Goal: Task Accomplishment & Management: Complete application form

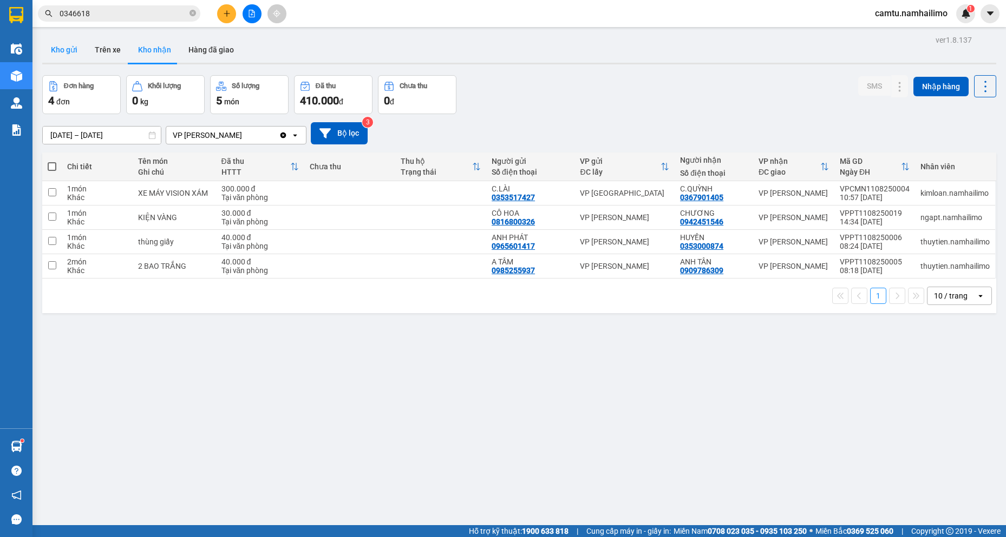
click at [84, 54] on button "Kho gửi" at bounding box center [64, 50] width 44 height 26
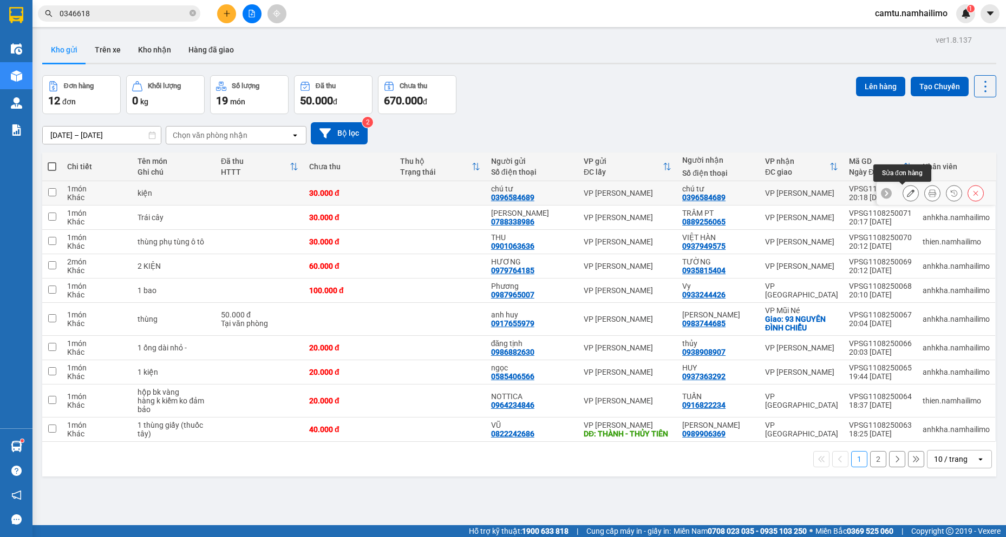
click at [907, 192] on icon at bounding box center [911, 193] width 8 height 8
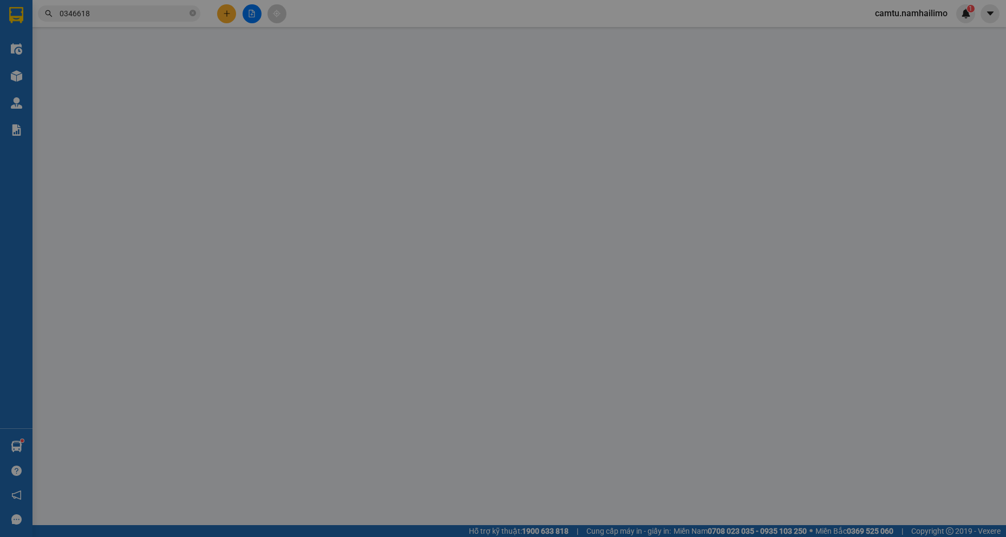
type input "0396584689"
type input "chú tư"
type input "0396584689"
type input "chú tư"
type input "30.000"
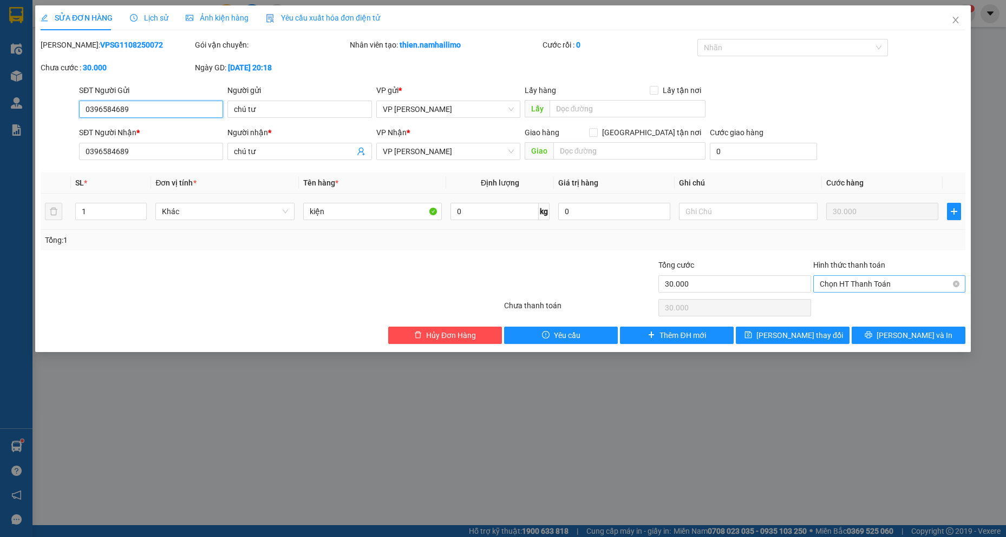
click at [901, 285] on span "Chọn HT Thanh Toán" at bounding box center [888, 284] width 139 height 16
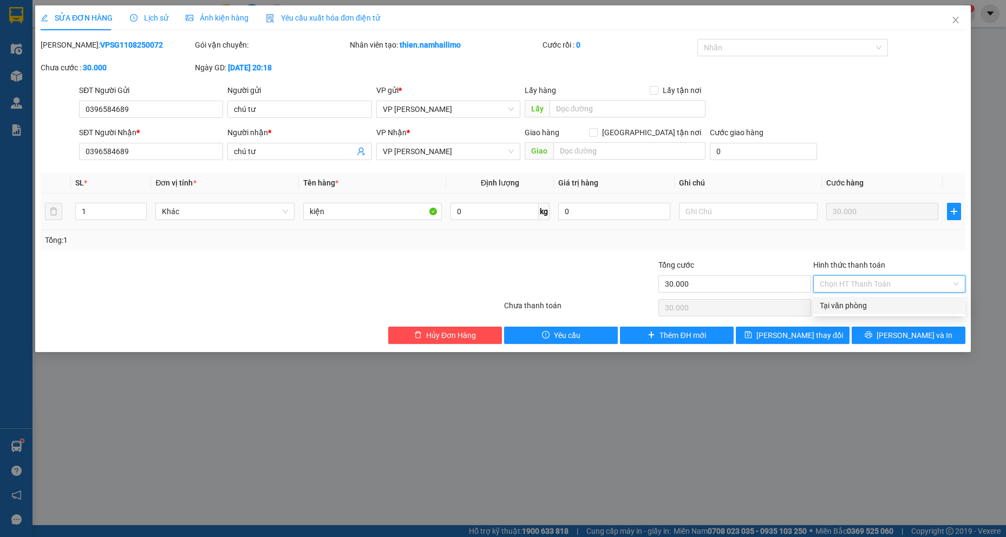
click at [892, 305] on div "Tại văn phòng" at bounding box center [888, 306] width 139 height 12
type input "0"
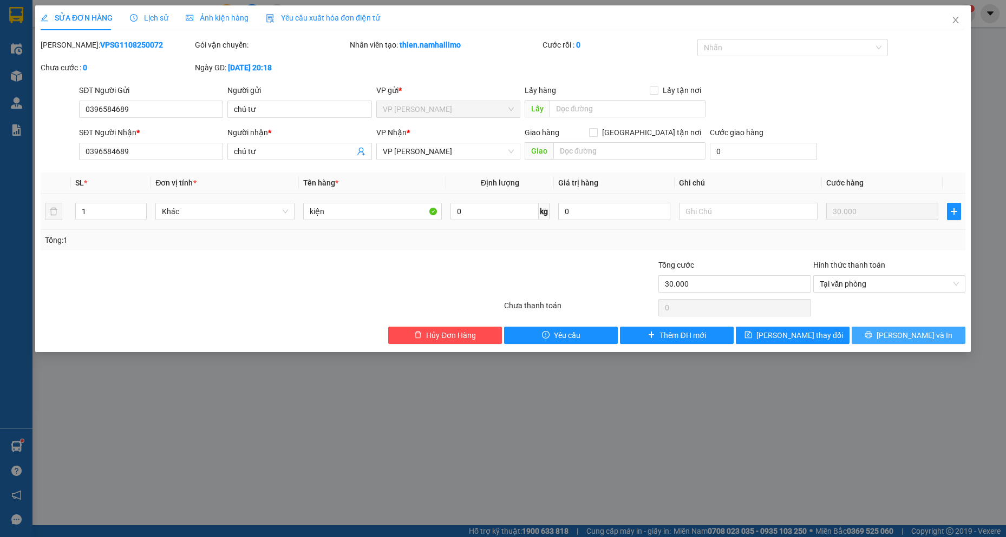
click at [899, 337] on span "[PERSON_NAME] và In" at bounding box center [914, 336] width 76 height 12
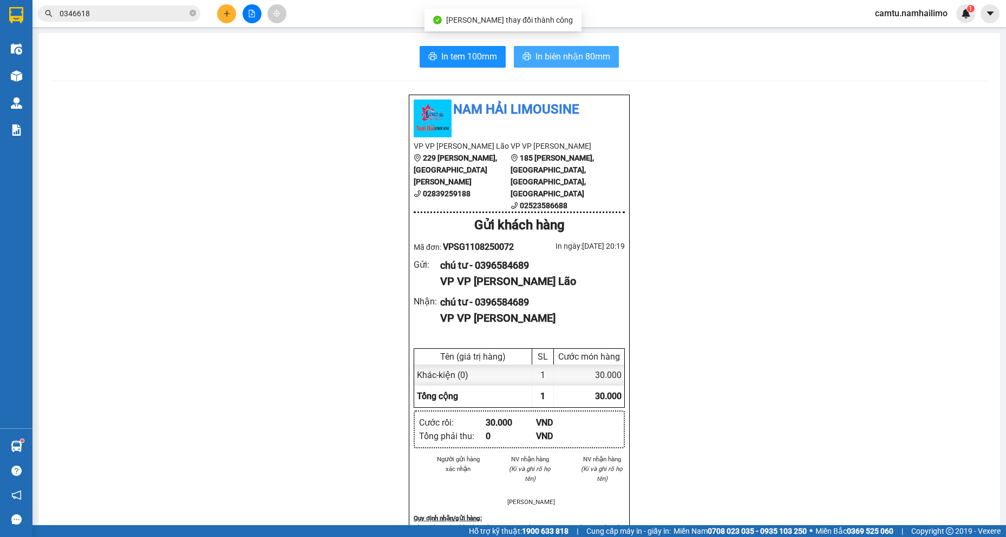
click at [560, 53] on span "In biên nhận 80mm" at bounding box center [572, 57] width 75 height 14
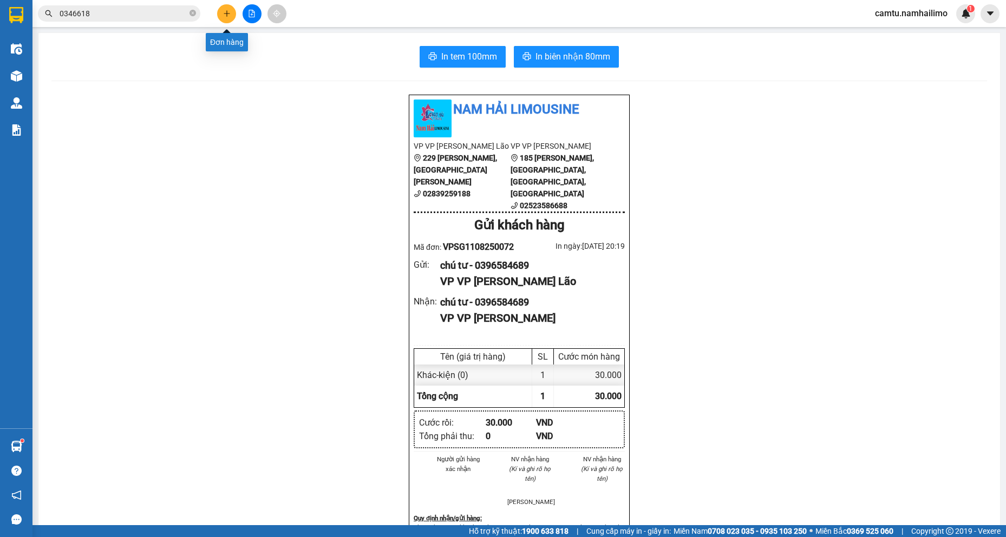
click at [223, 13] on icon "plus" at bounding box center [227, 14] width 8 height 8
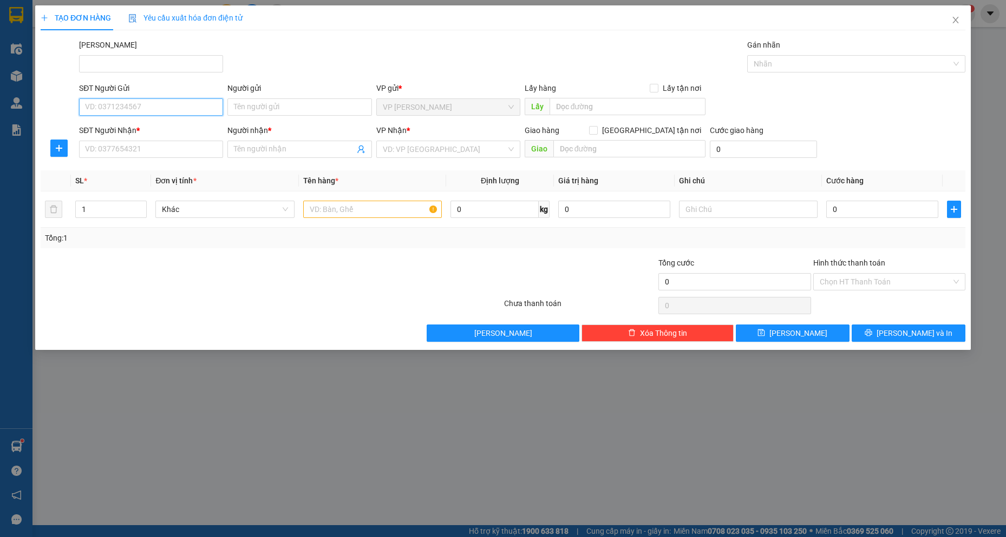
click at [124, 104] on input "SĐT Người Gửi" at bounding box center [151, 107] width 144 height 17
click at [130, 130] on div "0796688186 - VY" at bounding box center [151, 129] width 131 height 12
type input "0796688186"
type input "VY"
type input "0914097077"
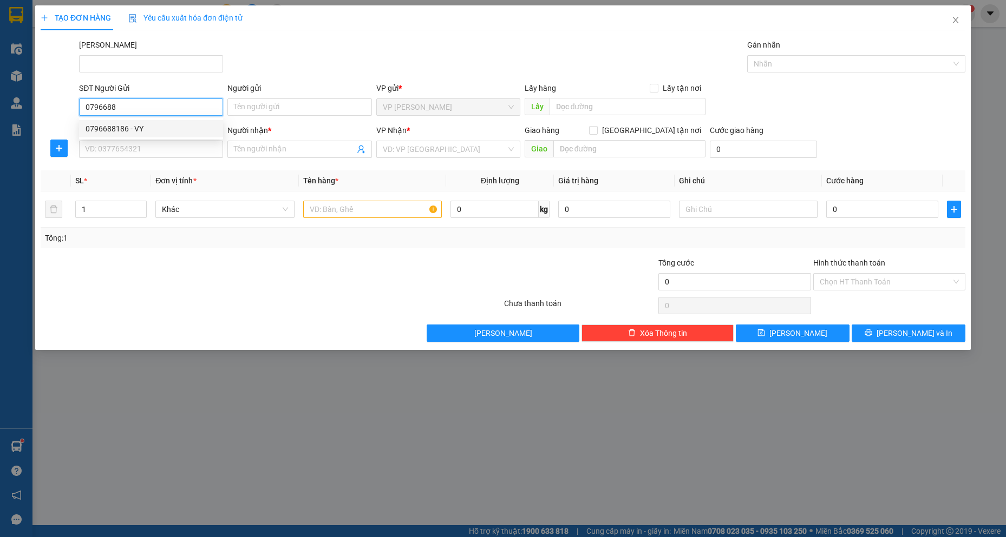
type input "Cô Duyên"
type input "30.000"
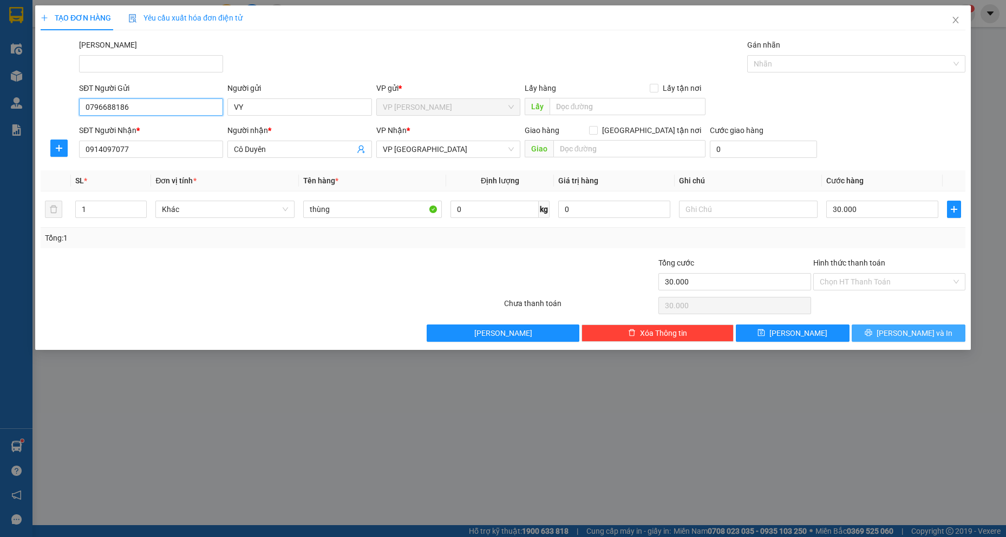
type input "0796688186"
click at [886, 333] on button "[PERSON_NAME] và In" at bounding box center [908, 333] width 114 height 17
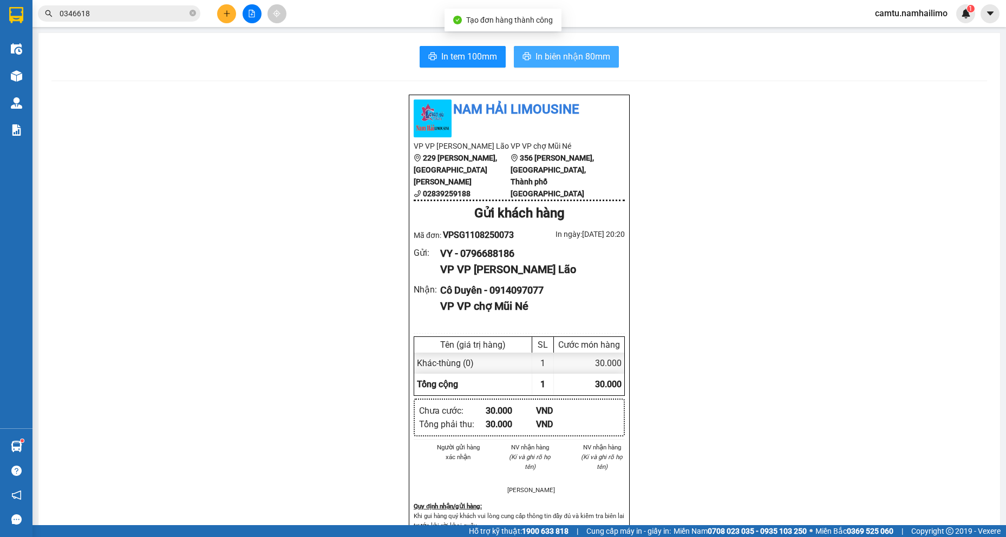
click at [589, 57] on span "In biên nhận 80mm" at bounding box center [572, 57] width 75 height 14
click at [220, 12] on button at bounding box center [226, 13] width 19 height 19
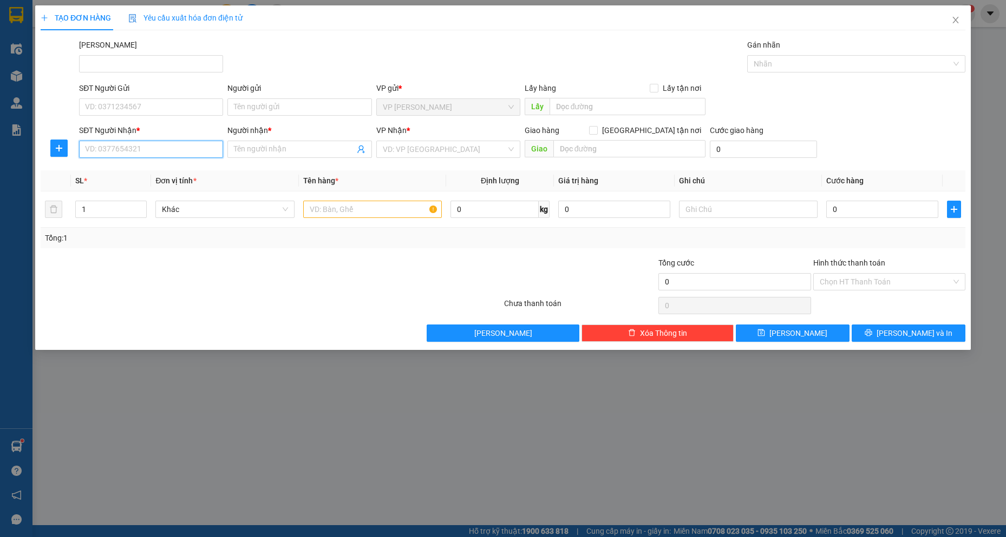
click at [128, 152] on input "SĐT Người Nhận *" at bounding box center [151, 149] width 144 height 17
type input "0905250879"
click at [192, 172] on div "0905250879 - [PERSON_NAME]" at bounding box center [151, 171] width 131 height 12
type input "[PERSON_NAME]"
type input "SỐ 9 ĐƯỜNG CỬU LONG"
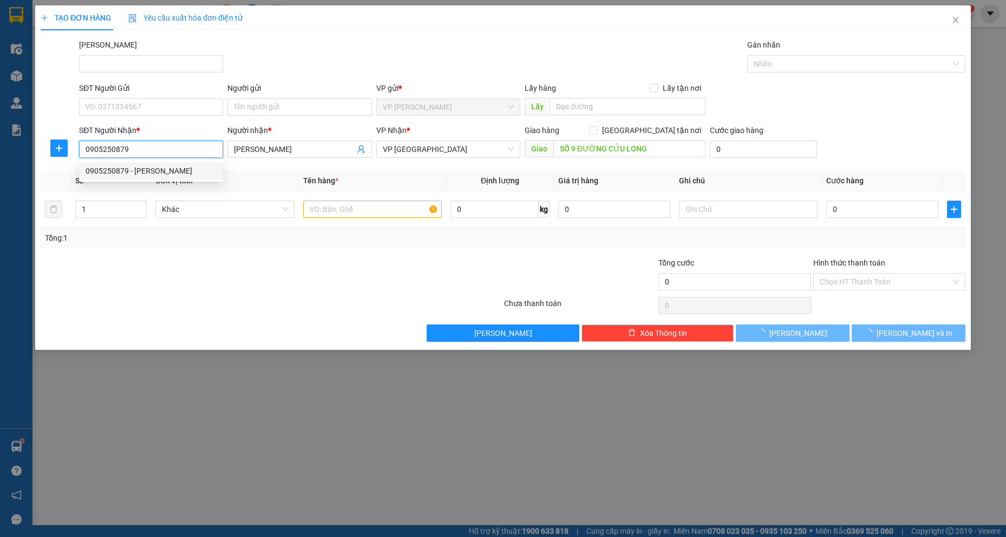
type input "450.000"
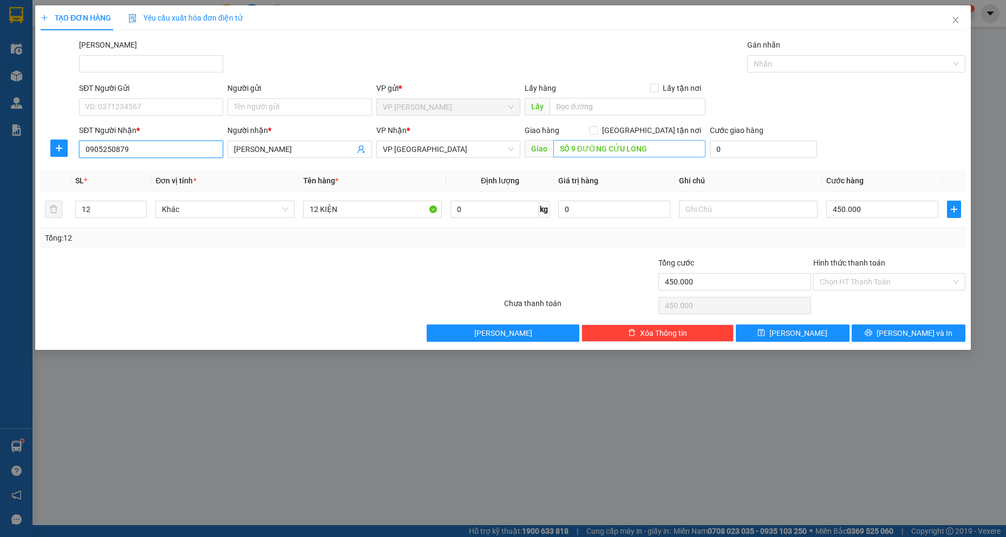
type input "0905250879"
type input "3 MAI AN TIÊM - [GEOGRAPHIC_DATA]"
drag, startPoint x: 337, startPoint y: 151, endPoint x: 97, endPoint y: 149, distance: 239.2
click at [97, 149] on div "SĐT Người Nhận * 0905250879 Người nhận * CHIN CHU PET CHIN CHU PET VP Nhận * VP…" at bounding box center [522, 143] width 890 height 38
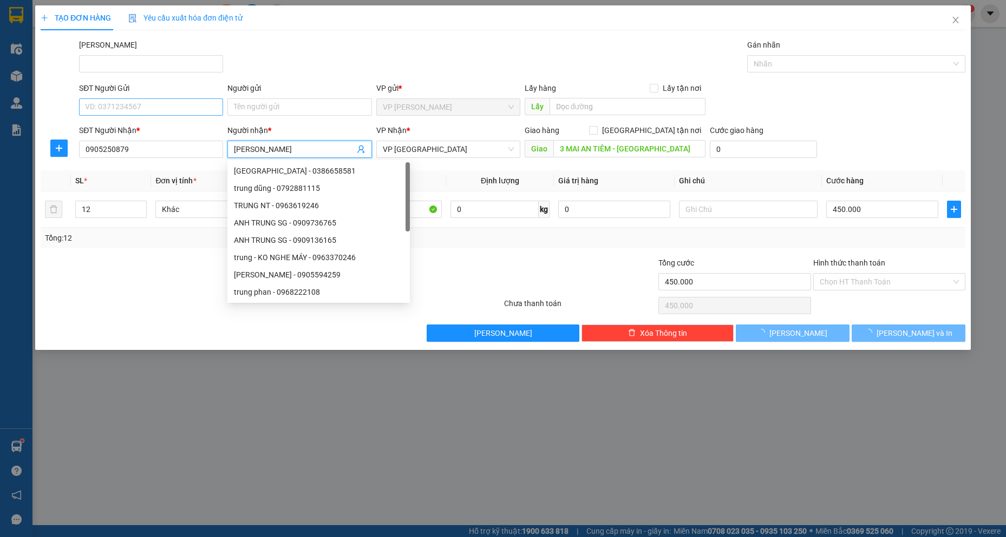
type input "[PERSON_NAME]"
click at [120, 113] on input "SĐT Người Gửi" at bounding box center [151, 107] width 144 height 17
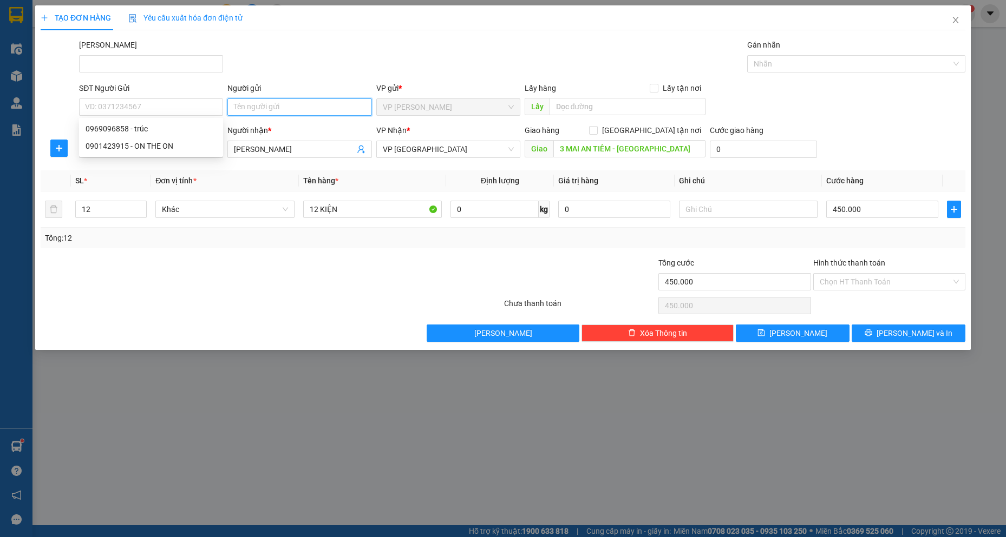
click at [279, 108] on input "Người gửi" at bounding box center [299, 107] width 144 height 17
type input "A"
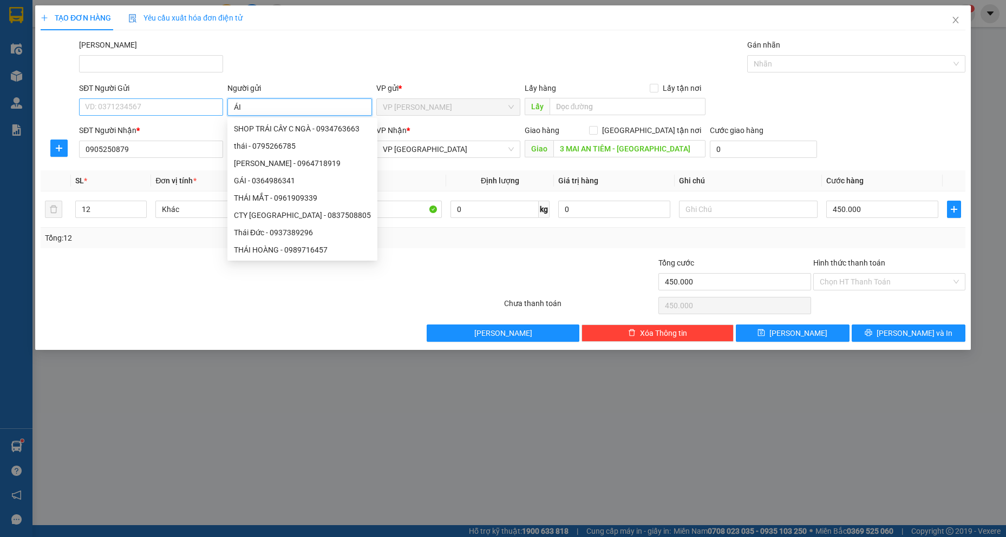
type input "ÁI"
click at [134, 110] on input "SĐT Người Gửi" at bounding box center [151, 107] width 144 height 17
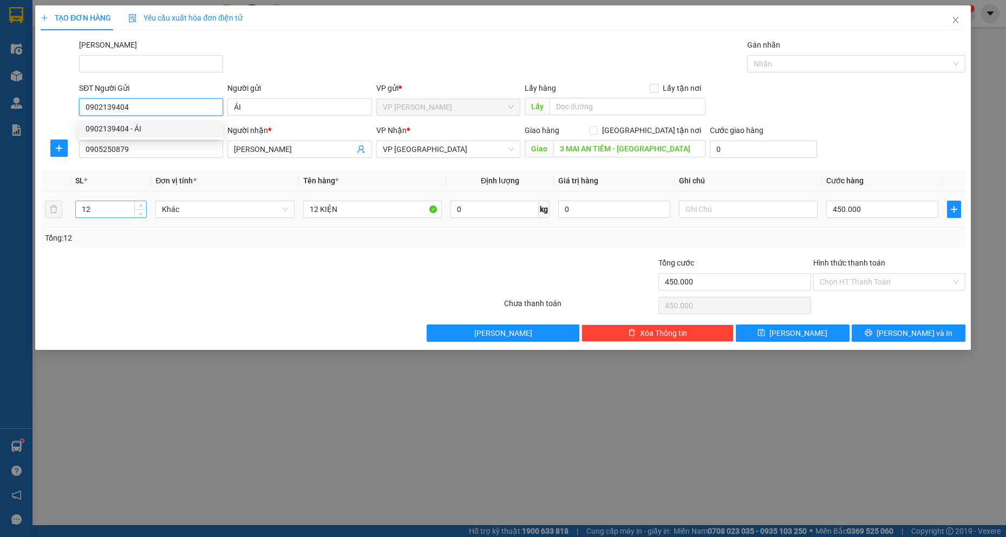
type input "0902139404"
drag, startPoint x: 111, startPoint y: 206, endPoint x: 67, endPoint y: 207, distance: 44.4
click at [67, 207] on tr "12 Khác 12 KIỆN 0 kg 0 450.000" at bounding box center [503, 210] width 924 height 36
type input "5"
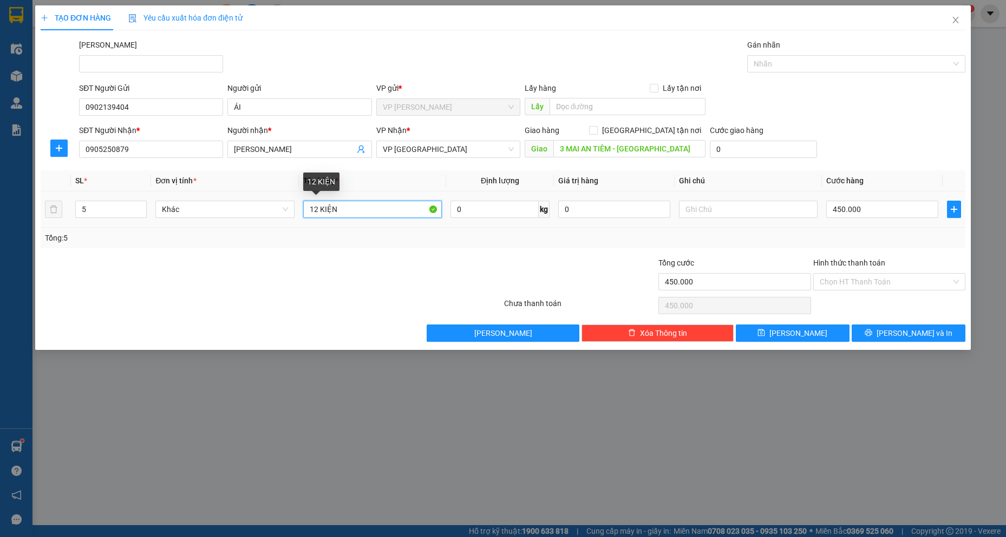
drag, startPoint x: 346, startPoint y: 215, endPoint x: 47, endPoint y: 173, distance: 302.3
click at [47, 173] on table "SL * Đơn vị tính * Tên hàng * Định lượng Giá trị hàng Ghi chú Cước hàng 5 Khác …" at bounding box center [503, 198] width 924 height 57
type input "05 BAO"
click at [758, 151] on input "0" at bounding box center [763, 149] width 107 height 17
type input "5"
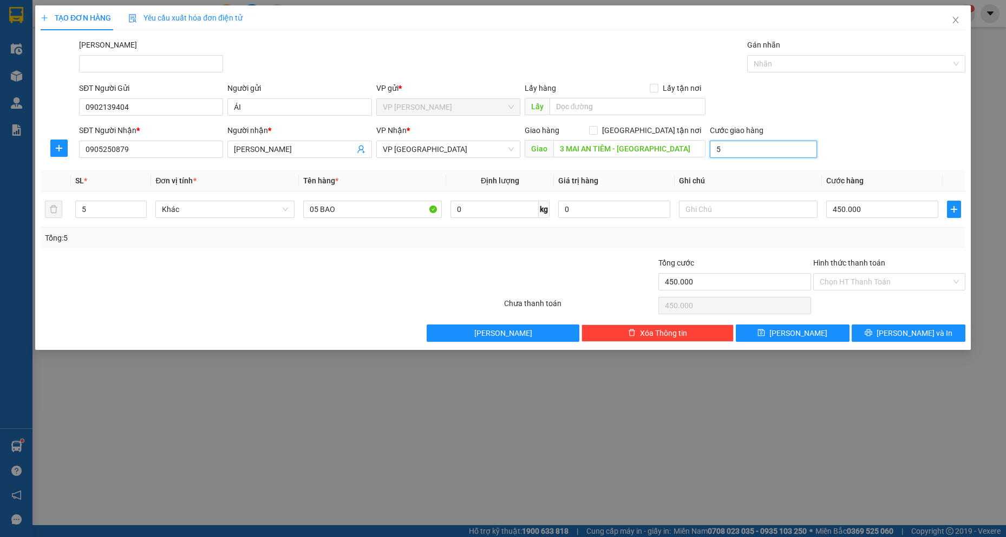
type input "450.005"
type input "50"
type input "450.050"
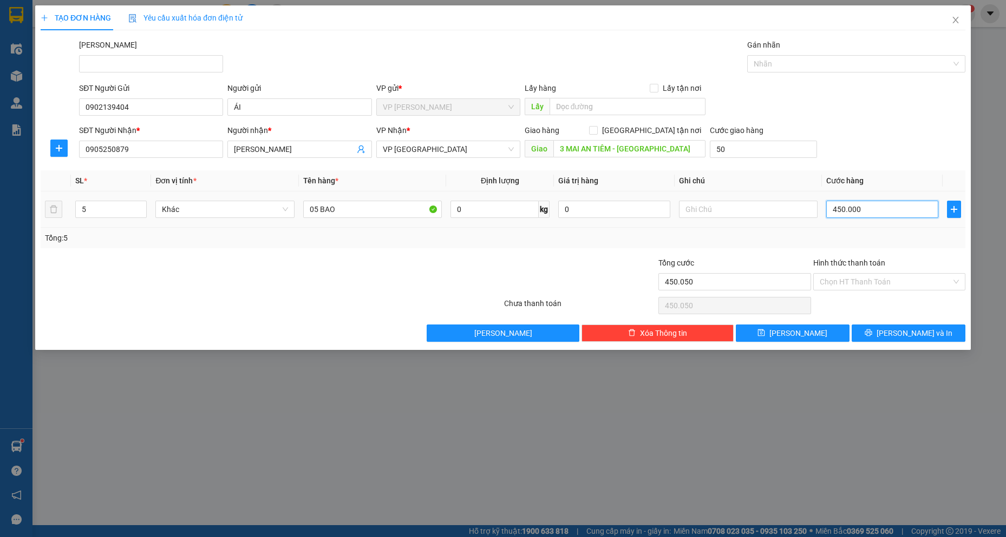
type input "50.000"
type input "500.000"
click at [890, 211] on input "450.000" at bounding box center [882, 209] width 112 height 17
type input "50.002"
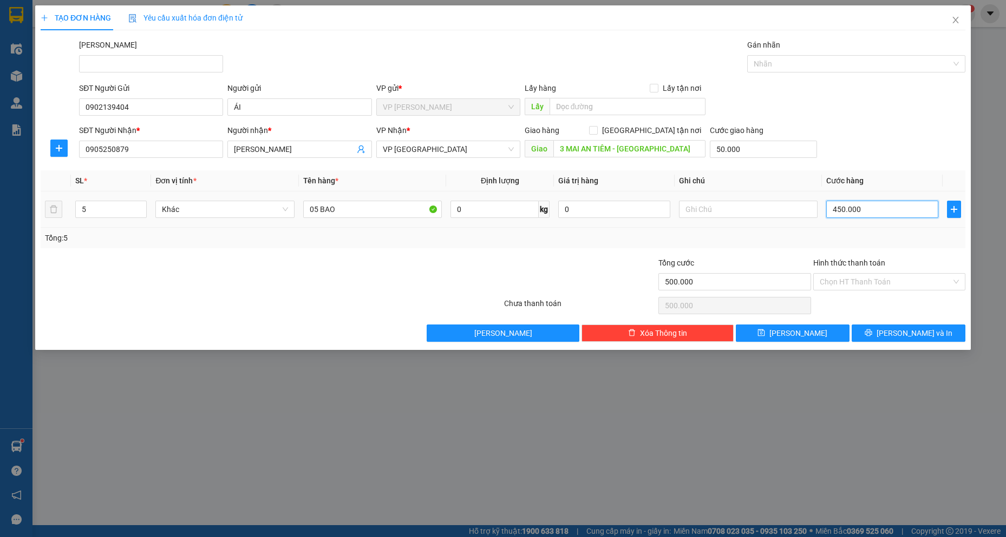
type input "50.002"
type input "2"
type input "50.020"
type input "20"
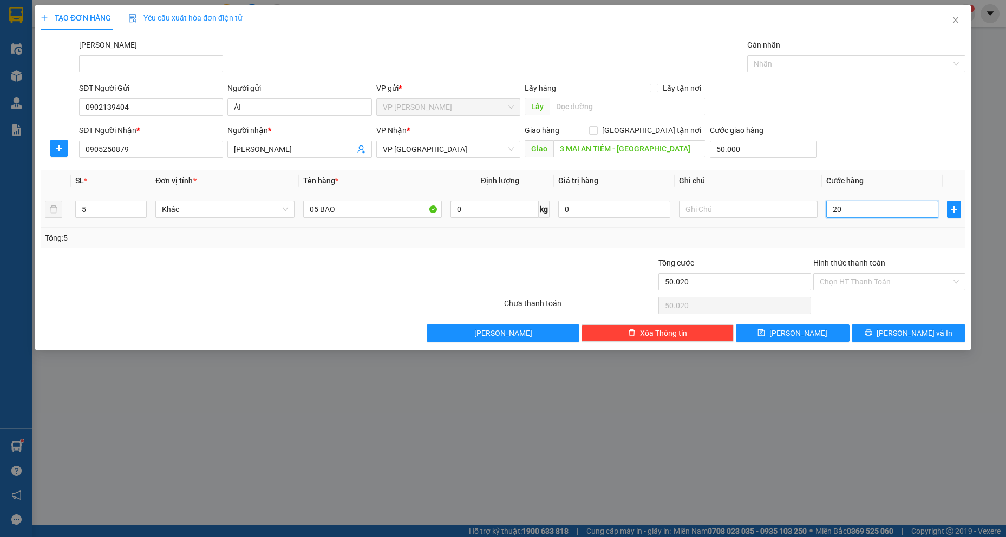
type input "50.200"
type input "200"
type input "250.000"
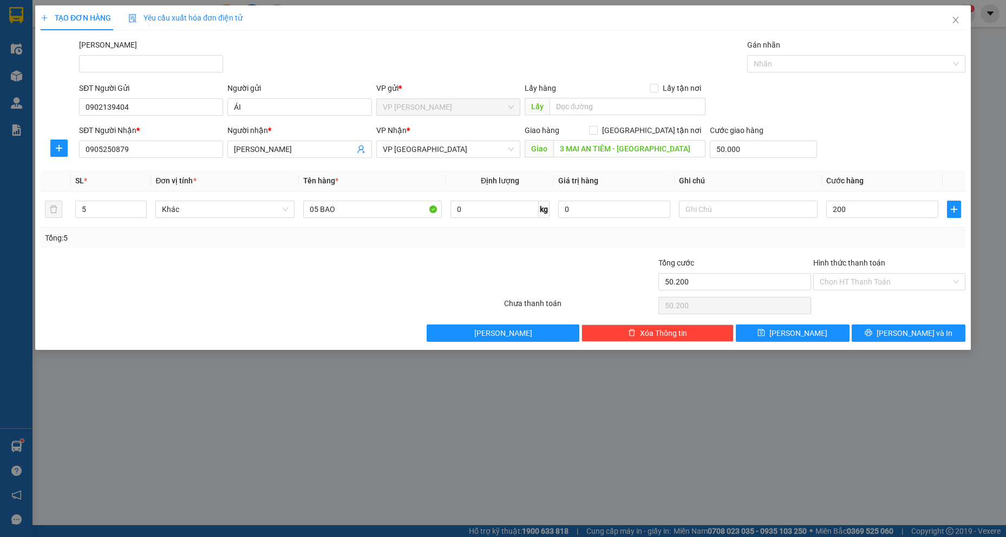
type input "200.000"
click at [475, 268] on div at bounding box center [426, 276] width 154 height 38
click at [905, 331] on span "[PERSON_NAME] và In" at bounding box center [914, 333] width 76 height 12
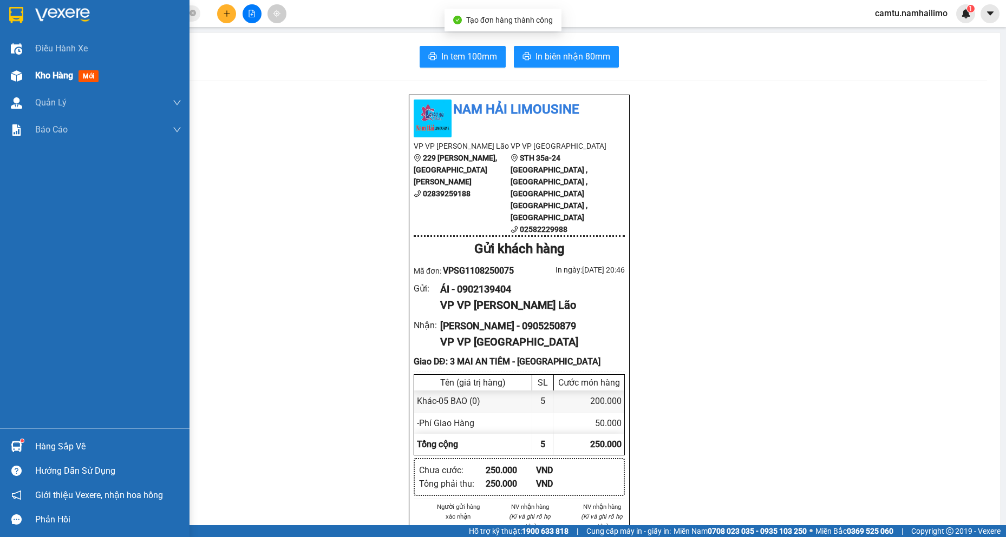
click at [55, 73] on span "Kho hàng" at bounding box center [54, 75] width 38 height 10
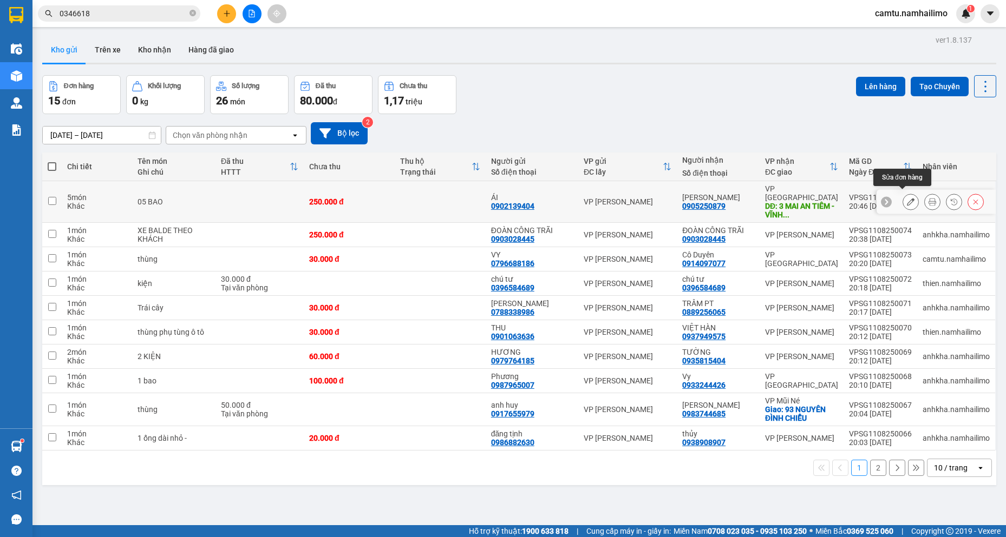
click at [903, 195] on button at bounding box center [910, 202] width 15 height 19
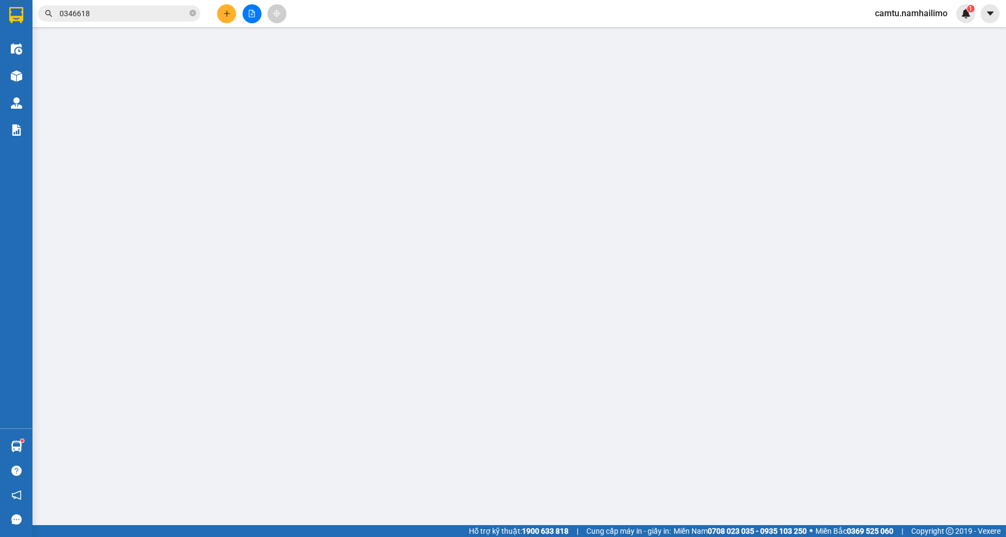
type input "0902139404"
type input "ÁI"
type input "0905250879"
type input "[PERSON_NAME]"
type input "3 MAI AN TIÊM - [GEOGRAPHIC_DATA]"
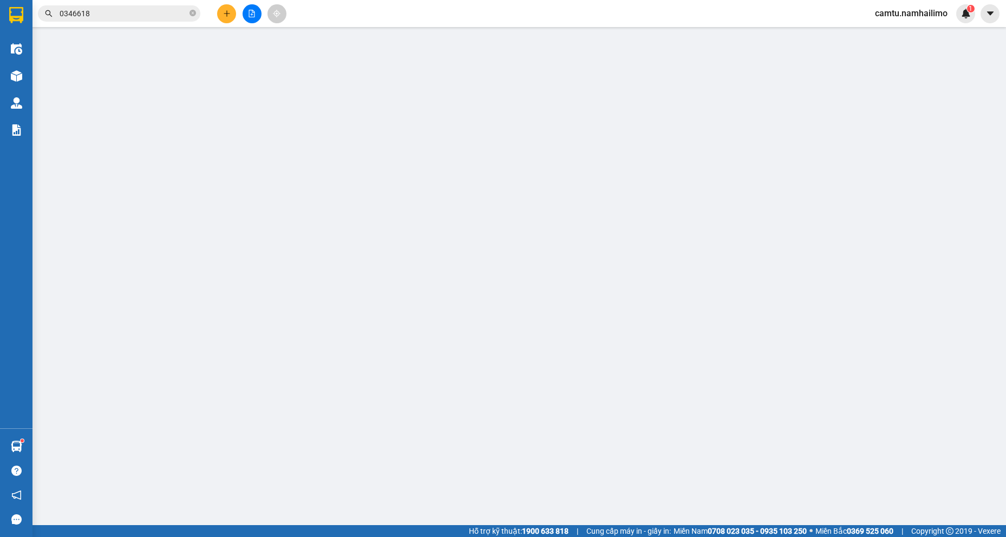
type input "50.000"
type input "250.000"
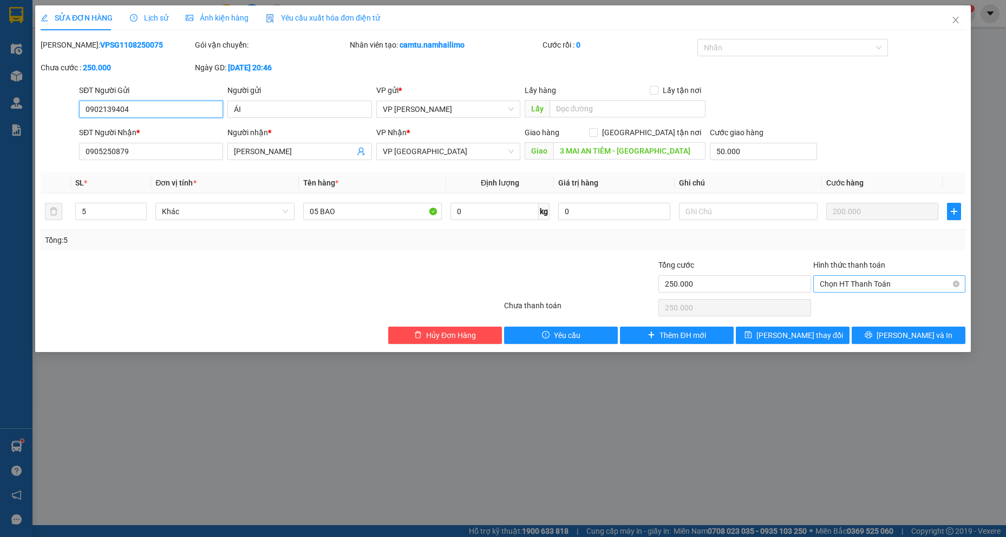
click at [891, 283] on span "Chọn HT Thanh Toán" at bounding box center [888, 284] width 139 height 16
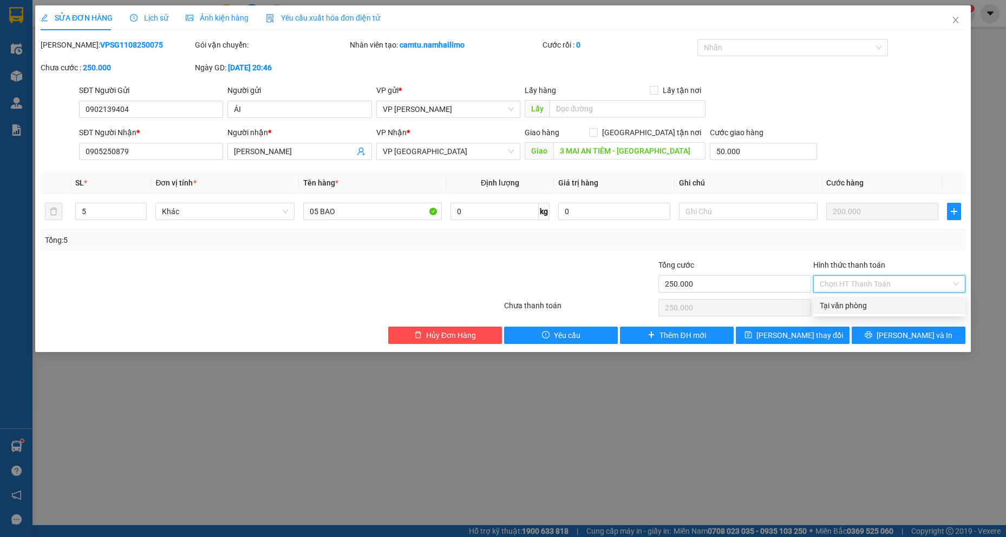
click at [881, 305] on div "Tại văn phòng" at bounding box center [888, 306] width 139 height 12
type input "0"
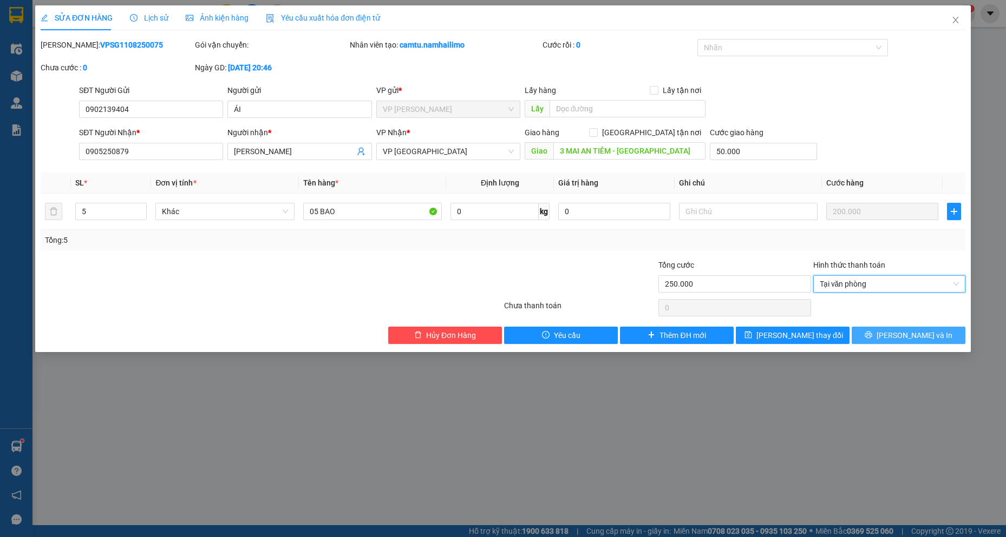
click at [883, 330] on button "[PERSON_NAME] và In" at bounding box center [908, 335] width 114 height 17
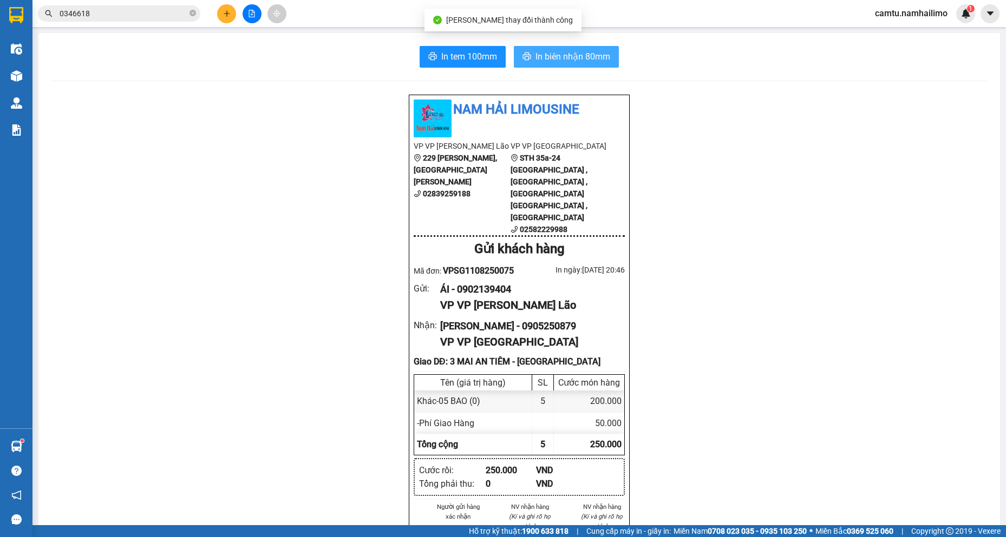
click at [562, 64] on button "In biên nhận 80mm" at bounding box center [566, 57] width 105 height 22
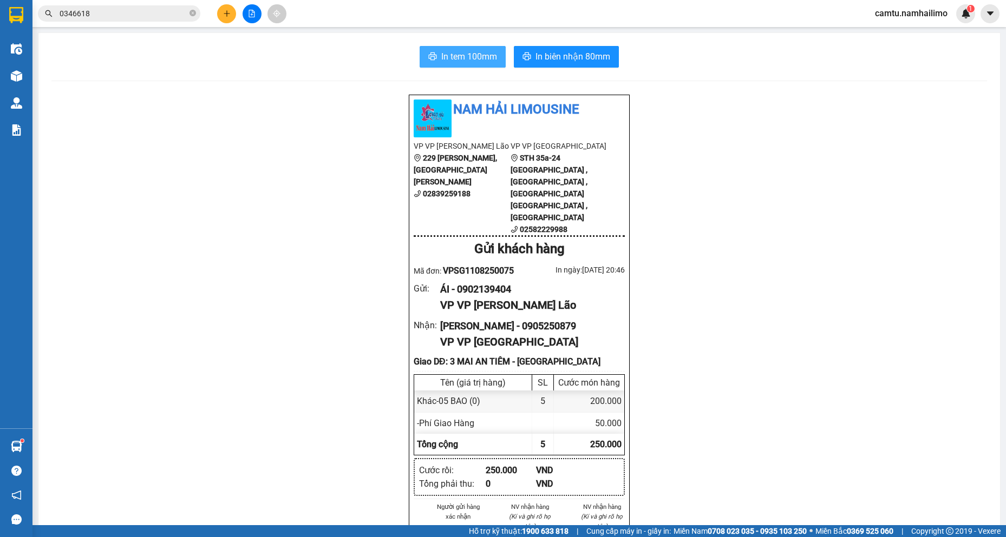
click at [463, 57] on span "In tem 100mm" at bounding box center [469, 57] width 56 height 14
click at [557, 58] on span "In biên nhận 80mm" at bounding box center [572, 57] width 75 height 14
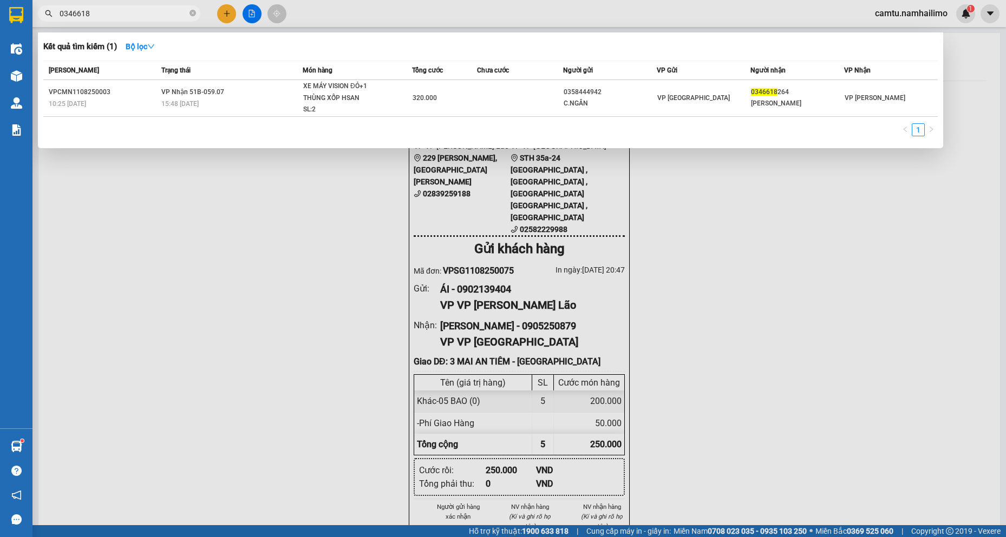
drag, startPoint x: 102, startPoint y: 12, endPoint x: 34, endPoint y: 9, distance: 68.3
click at [34, 9] on div "0346618" at bounding box center [105, 13] width 211 height 16
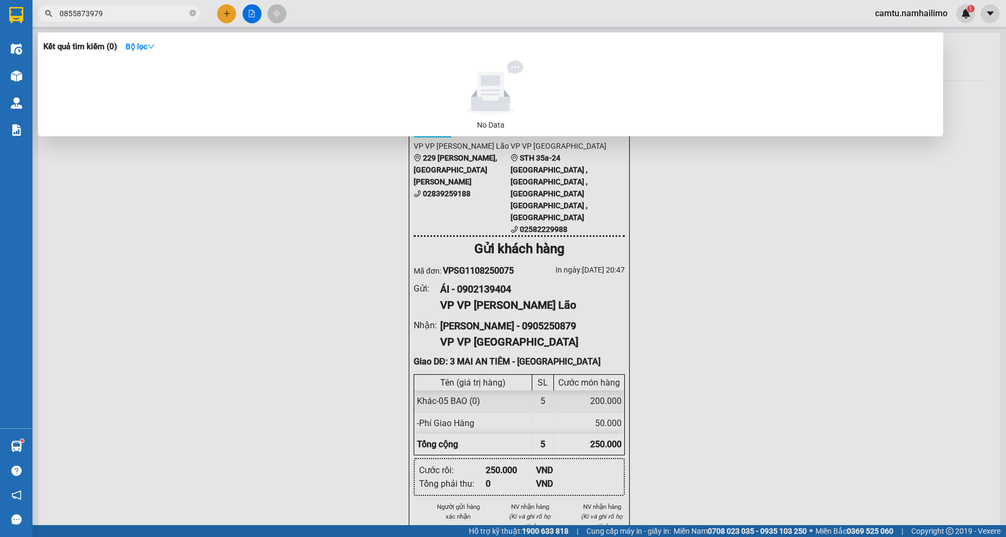
click at [74, 17] on input "0855873979" at bounding box center [124, 14] width 128 height 12
click at [79, 18] on input "0855873979" at bounding box center [124, 14] width 128 height 12
drag, startPoint x: 82, startPoint y: 12, endPoint x: 92, endPoint y: 14, distance: 9.9
click at [92, 14] on input "0855873979" at bounding box center [124, 14] width 128 height 12
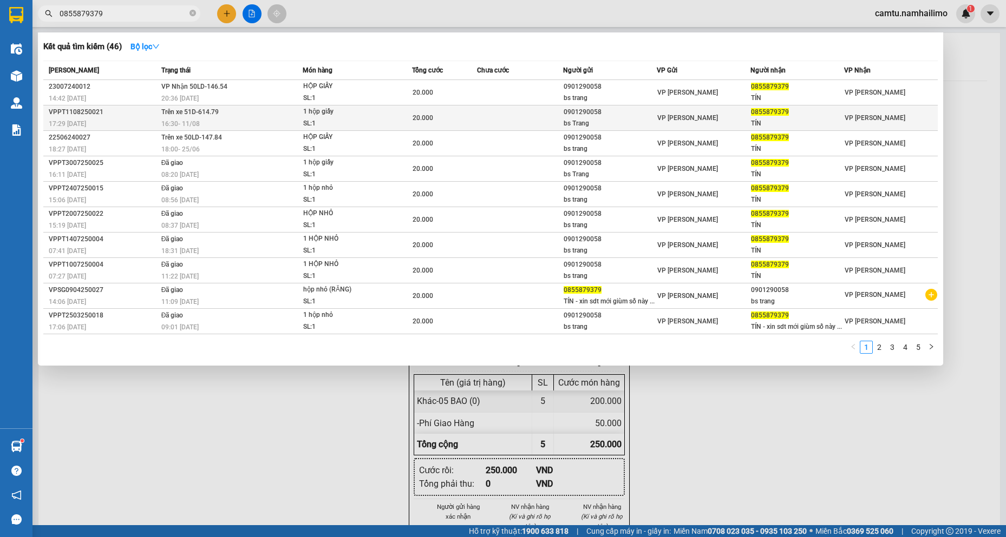
click at [558, 120] on td at bounding box center [520, 118] width 87 height 25
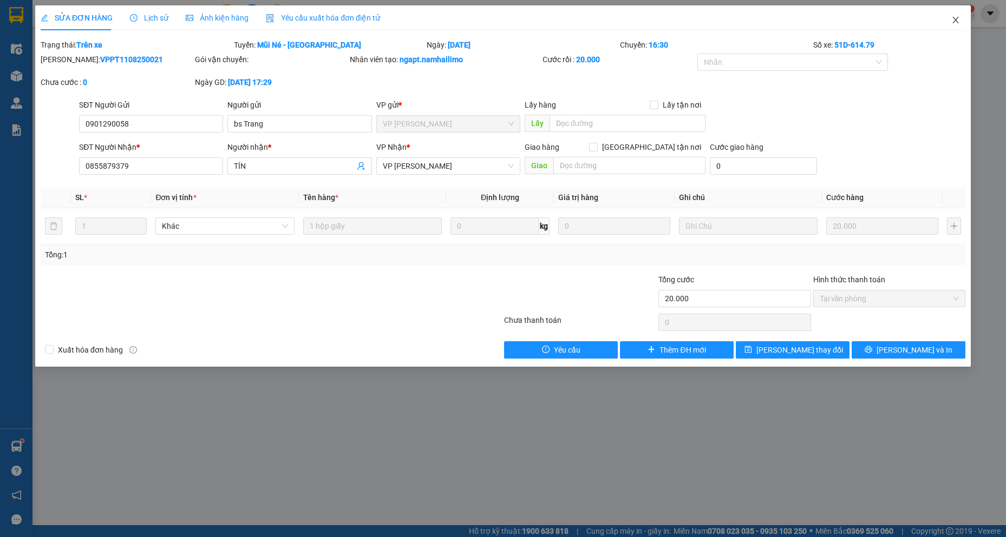
click at [954, 18] on icon "close" at bounding box center [955, 20] width 6 height 6
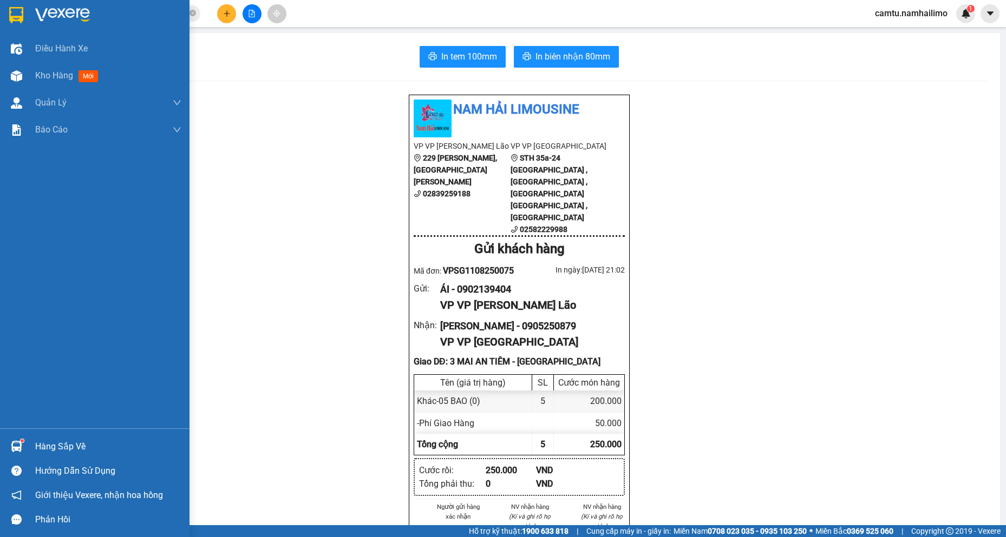
click at [12, 451] on img at bounding box center [16, 446] width 11 height 11
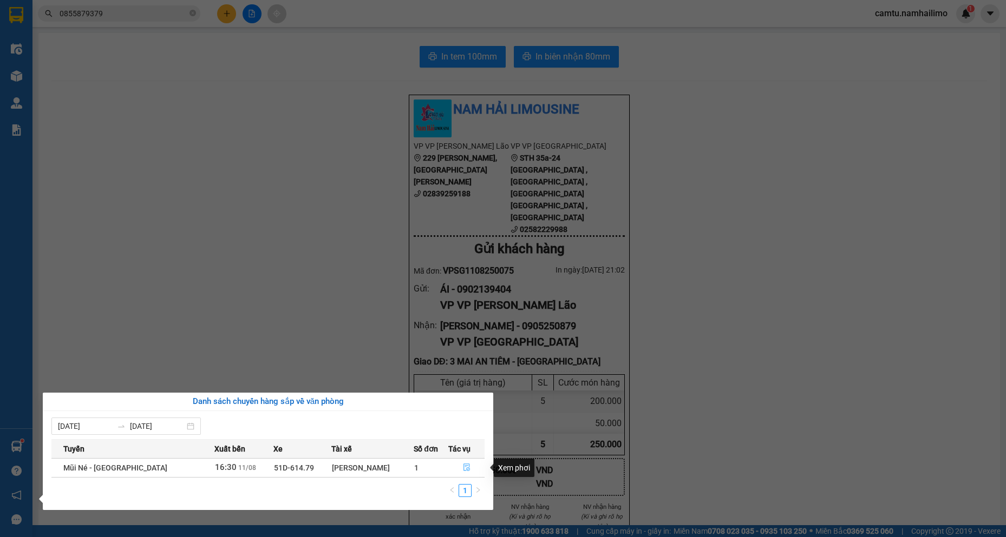
click at [463, 469] on icon "file-done" at bounding box center [467, 468] width 8 height 8
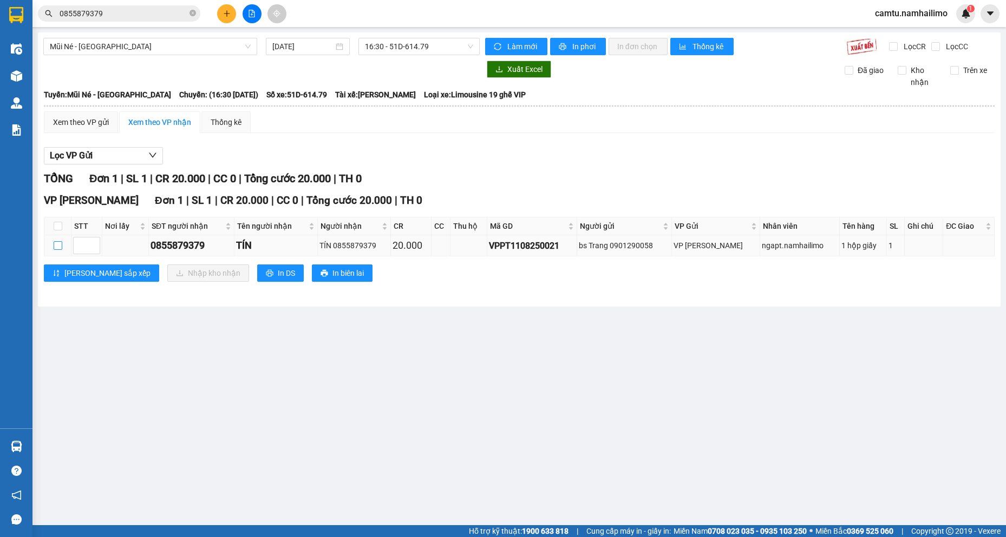
drag, startPoint x: 55, startPoint y: 246, endPoint x: 64, endPoint y: 247, distance: 9.3
click at [56, 246] on input "checkbox" at bounding box center [58, 245] width 9 height 9
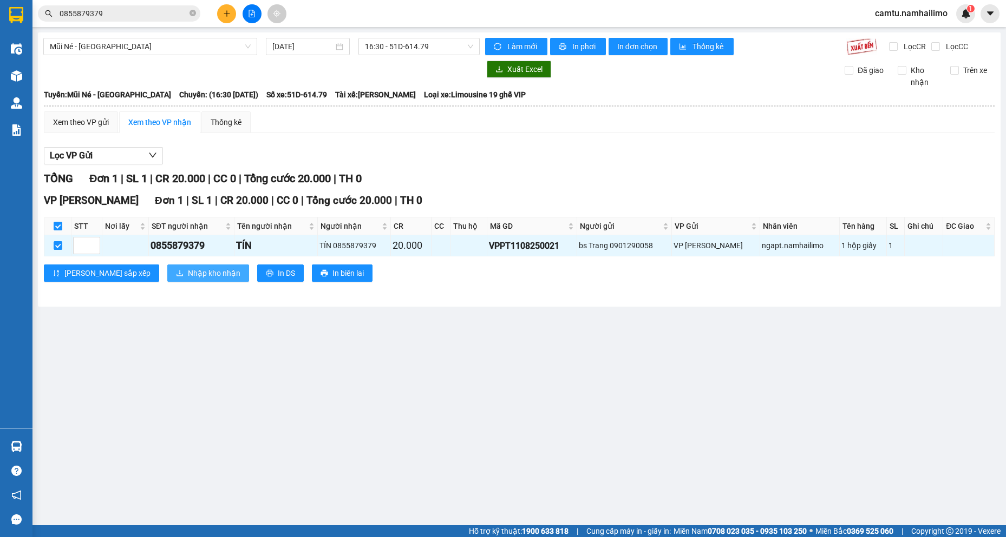
click at [167, 271] on button "Nhập kho nhận" at bounding box center [208, 273] width 82 height 17
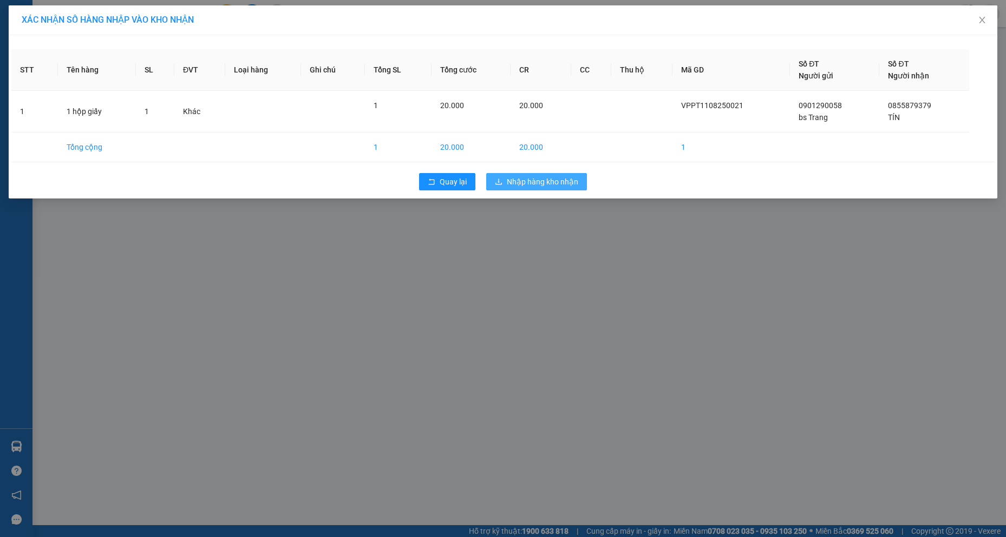
click at [514, 181] on span "Nhập hàng kho nhận" at bounding box center [542, 182] width 71 height 12
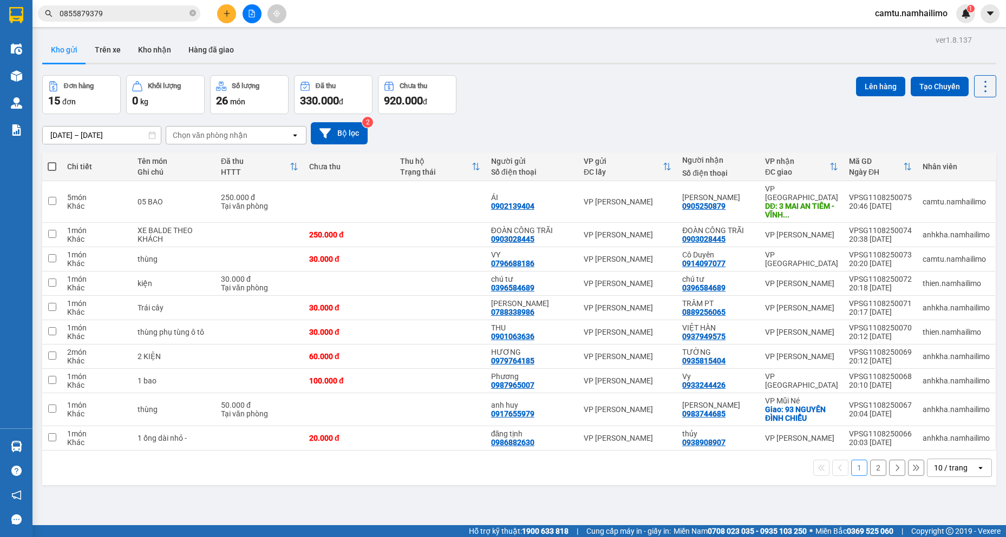
click at [870, 464] on button "2" at bounding box center [878, 468] width 16 height 16
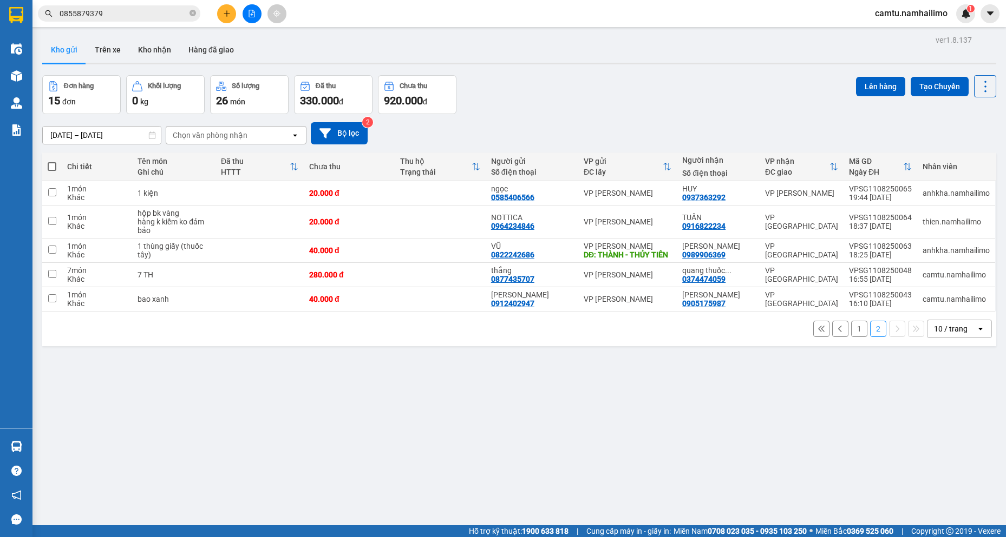
click at [884, 513] on div "ver 1.8.137 Kho gửi Trên xe Kho nhận Hàng đã giao Đơn hàng 15 đơn Khối lượng 0 …" at bounding box center [519, 300] width 962 height 537
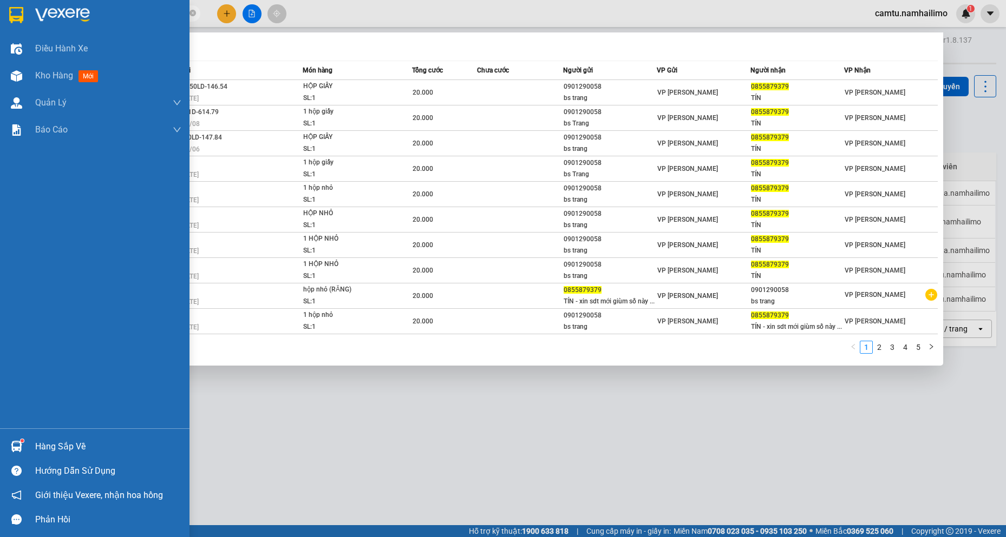
drag, startPoint x: 113, startPoint y: 11, endPoint x: 0, endPoint y: 1, distance: 113.5
click at [0, 1] on section "Kết quả tìm kiếm ( 46 ) Bộ lọc Mã ĐH Trạng thái Món hàng Tổng cước Chưa cước Ng…" at bounding box center [503, 268] width 1006 height 537
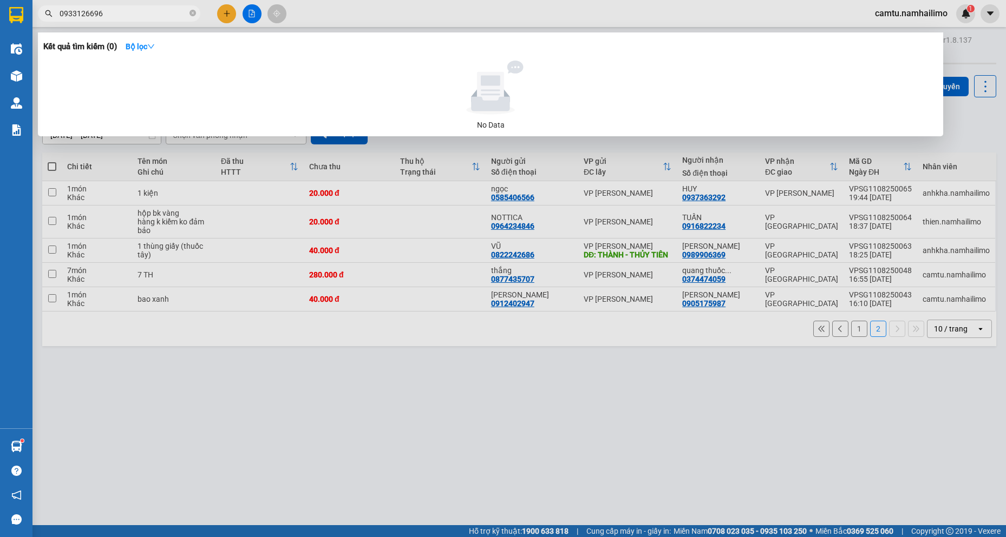
drag, startPoint x: 91, startPoint y: 18, endPoint x: 96, endPoint y: 21, distance: 5.9
click at [96, 21] on span "0933126696" at bounding box center [119, 13] width 162 height 16
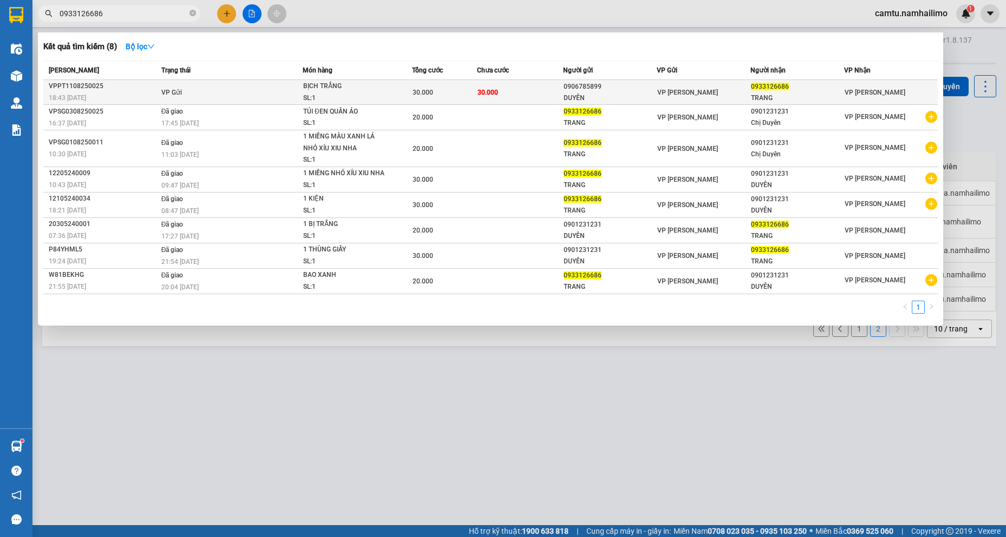
type input "0933126686"
click at [118, 82] on div "VPPT1108250025" at bounding box center [103, 86] width 109 height 11
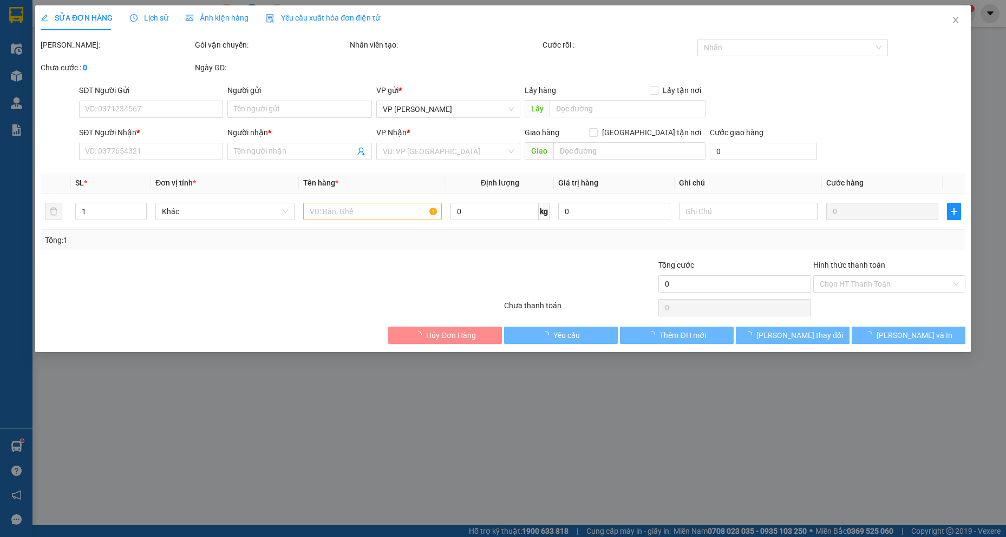
type input "0906785899"
type input "DUYÊN"
type input "0933126686"
type input "TRANG"
type input "30.000"
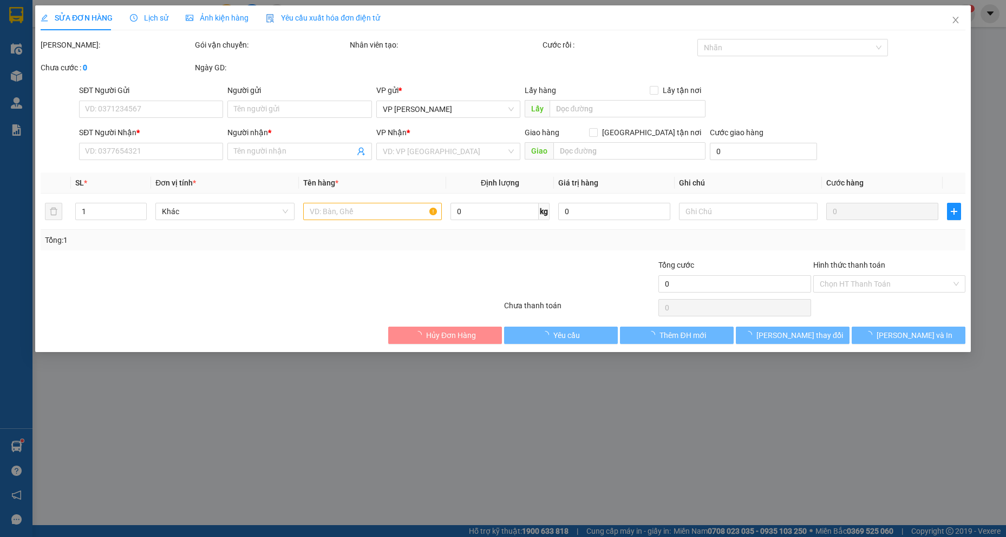
type input "30.000"
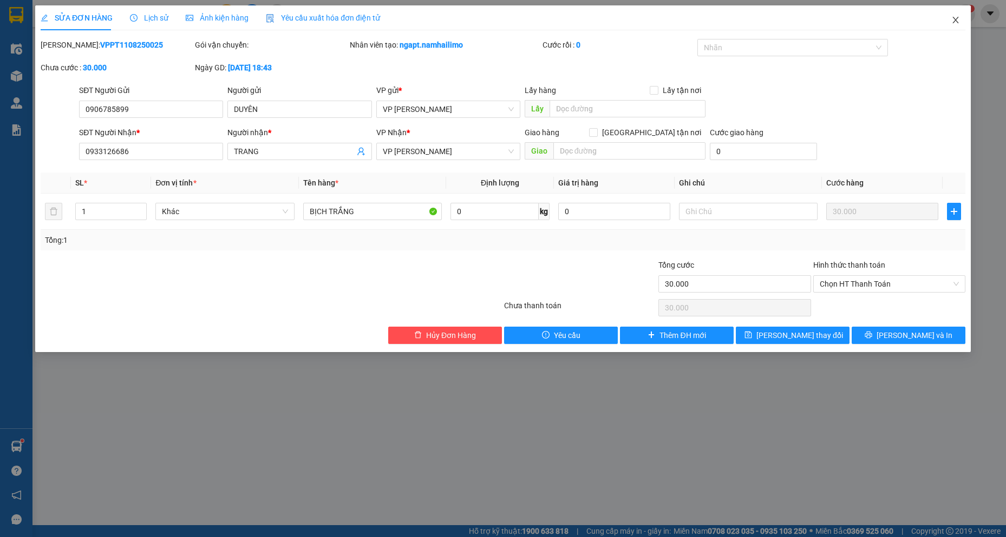
click at [954, 23] on icon "close" at bounding box center [955, 20] width 9 height 9
